Goal: Check status: Check status

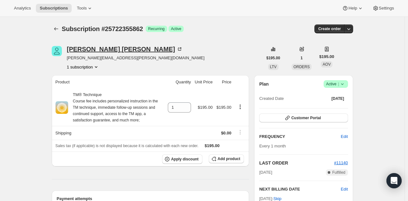
click at [89, 51] on div "[PERSON_NAME]" at bounding box center [125, 49] width 116 height 6
click at [86, 50] on div "Cheryl Taufa" at bounding box center [106, 49] width 79 height 6
click at [81, 54] on div "mona kwan monakwan@yahoo.com 1 subscription" at bounding box center [125, 58] width 116 height 24
click at [82, 48] on div "mona kwan" at bounding box center [125, 49] width 116 height 6
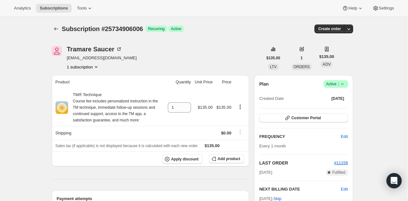
click at [216, 13] on div "Analytics Subscriptions Tools Help Settings" at bounding box center [204, 8] width 408 height 17
